Goal: Transaction & Acquisition: Purchase product/service

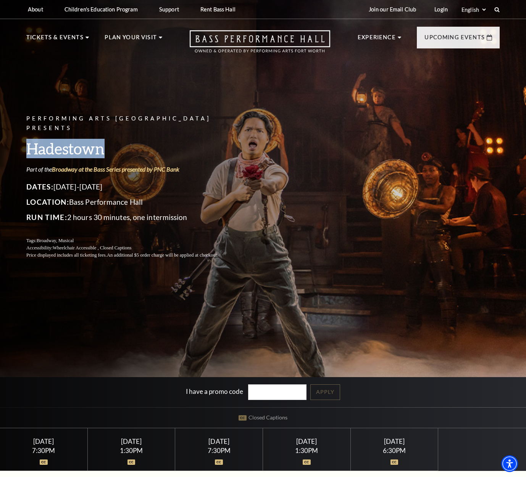
drag, startPoint x: 27, startPoint y: 138, endPoint x: 115, endPoint y: 148, distance: 88.2
click at [115, 148] on h3 "Hadestown" at bounding box center [131, 148] width 210 height 19
copy h3 "Hadestown"
click at [258, 390] on input "I have a promo code" at bounding box center [277, 392] width 59 height 16
paste input "HDTOBCNL"
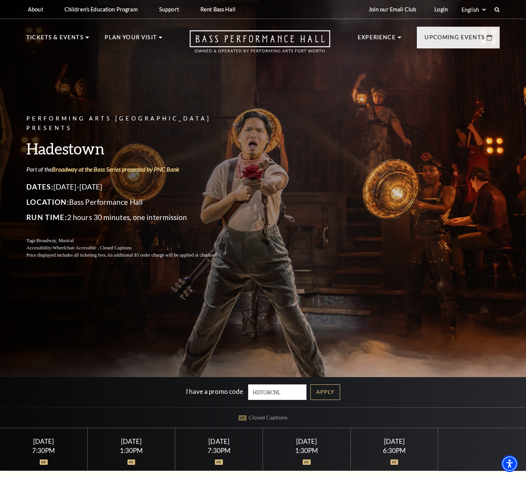
drag, startPoint x: 331, startPoint y: 395, endPoint x: 326, endPoint y: 384, distance: 11.9
click at [331, 393] on link "Apply" at bounding box center [325, 392] width 30 height 16
click at [255, 388] on input "HDTOBCNL" at bounding box center [277, 392] width 59 height 16
type input "hadestown"
click at [330, 396] on link "Apply" at bounding box center [325, 392] width 30 height 16
